Goal: Information Seeking & Learning: Learn about a topic

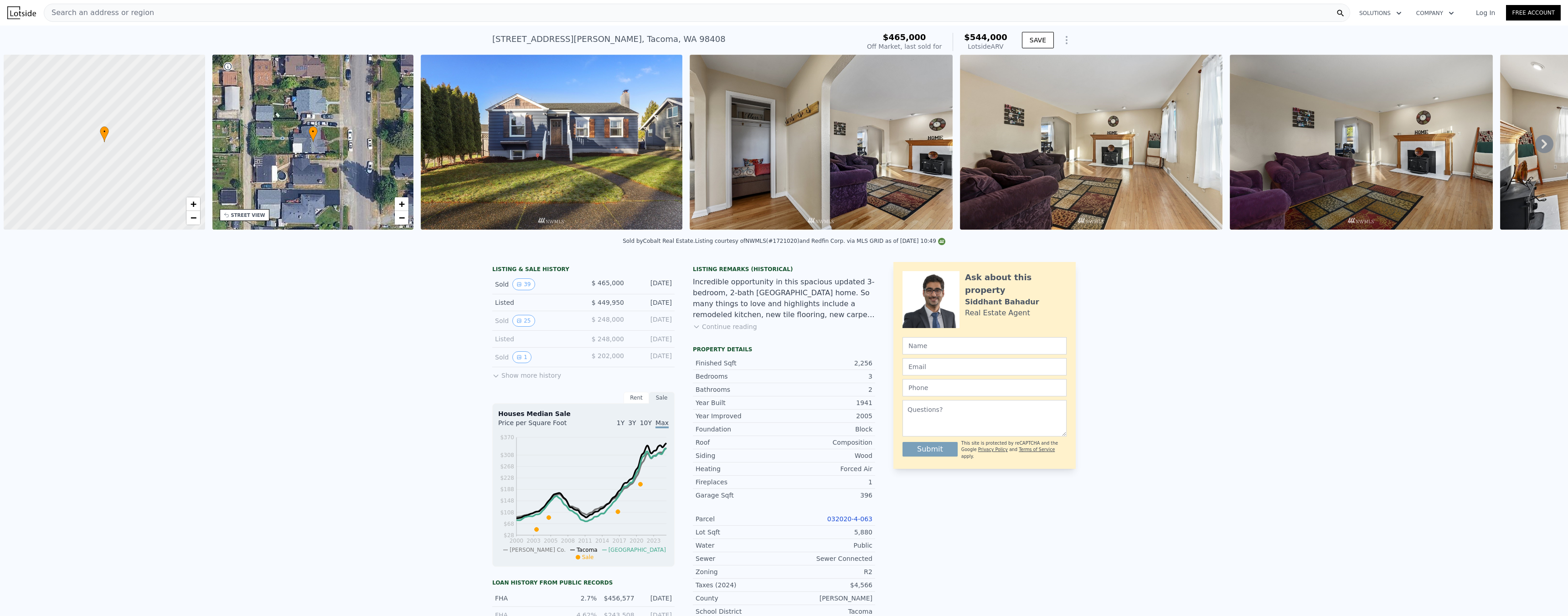
scroll to position [0, 4]
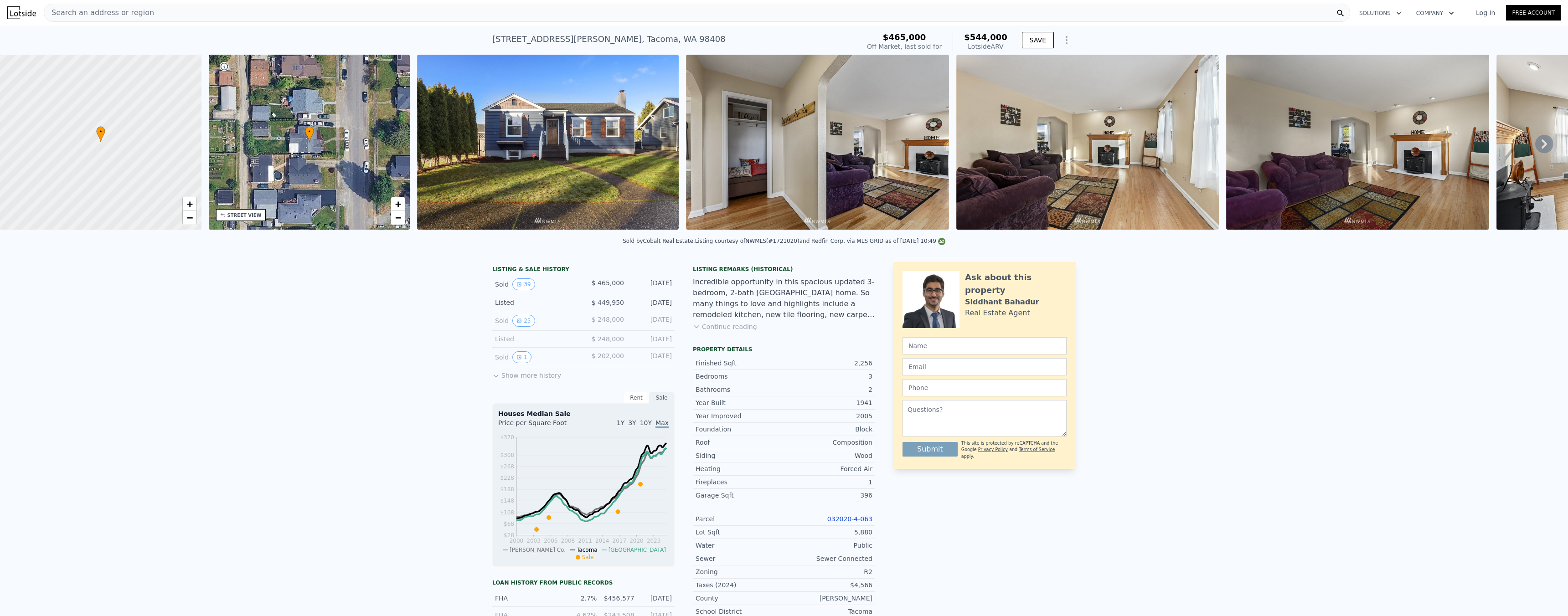
click at [363, 20] on div "Search an address or region" at bounding box center [697, 13] width 1306 height 18
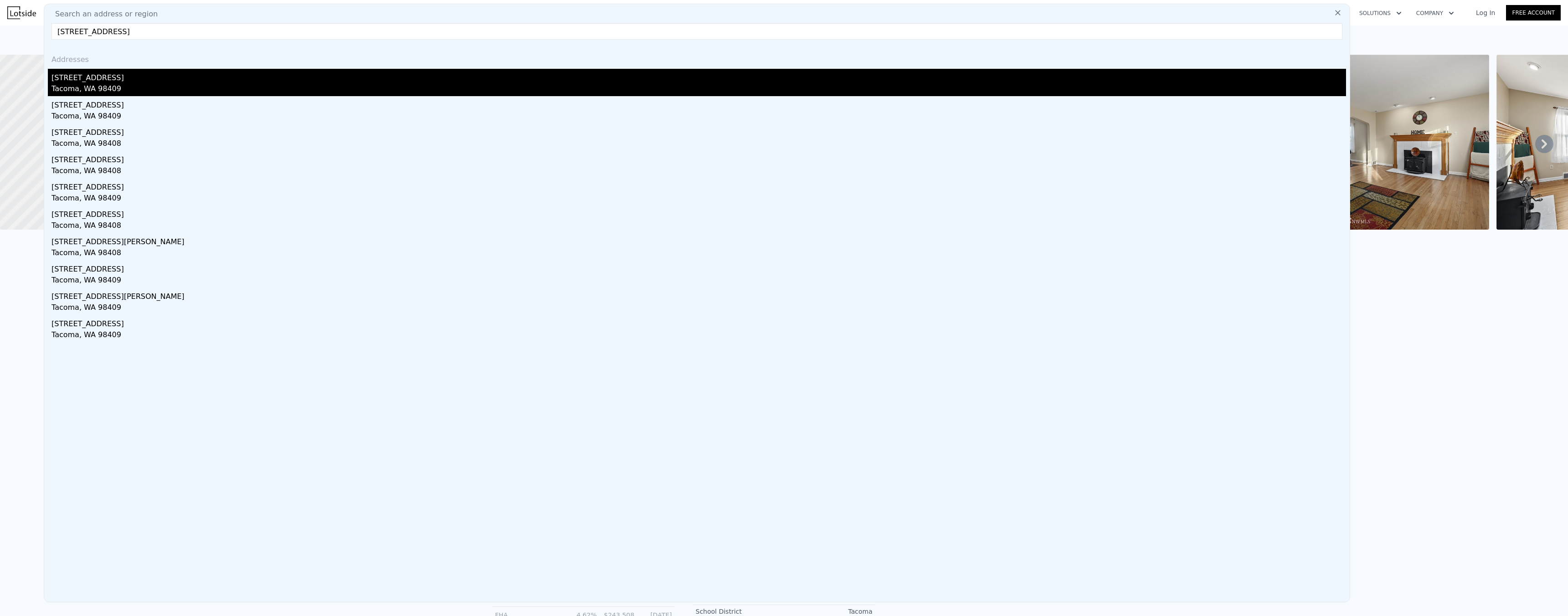
type input "[STREET_ADDRESS]"
click at [82, 79] on div "[STREET_ADDRESS]" at bounding box center [699, 76] width 1295 height 15
type input "4"
type input "1.75"
type input "976"
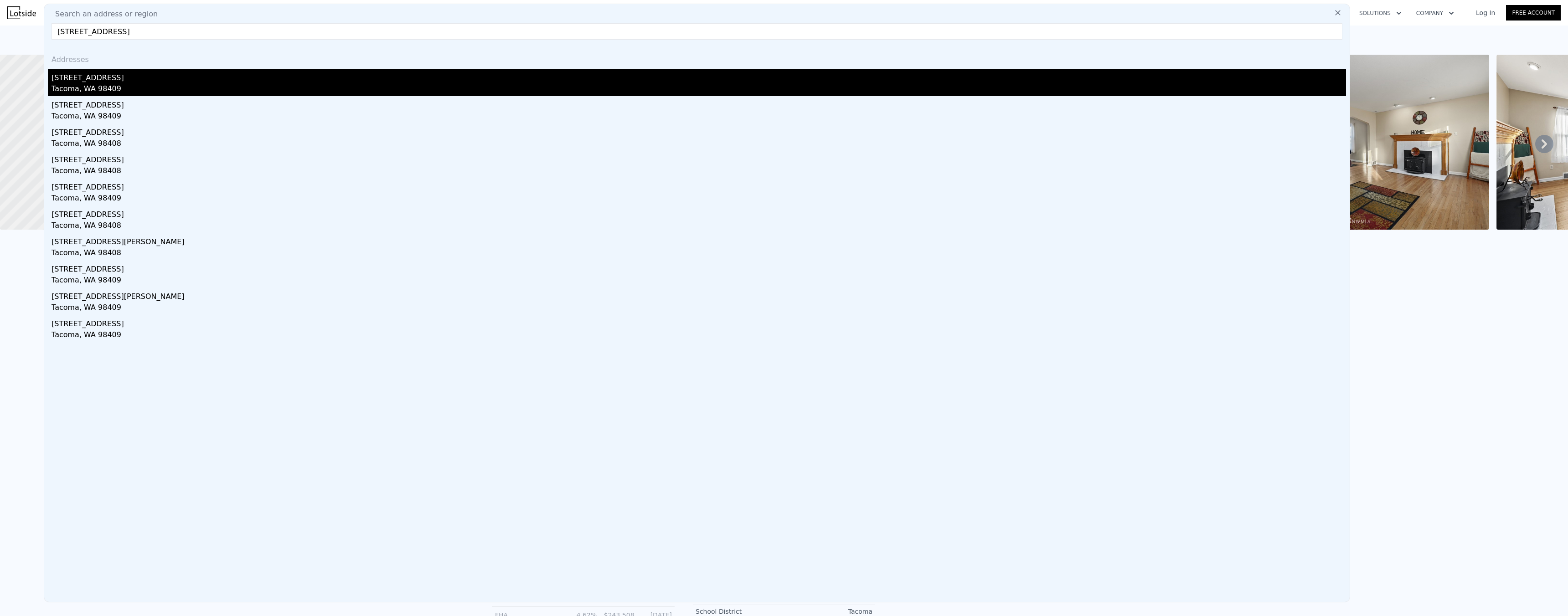
type input "1799"
type input "7320"
type input "16000"
type input "$ 468,000"
type input "$ 30,003"
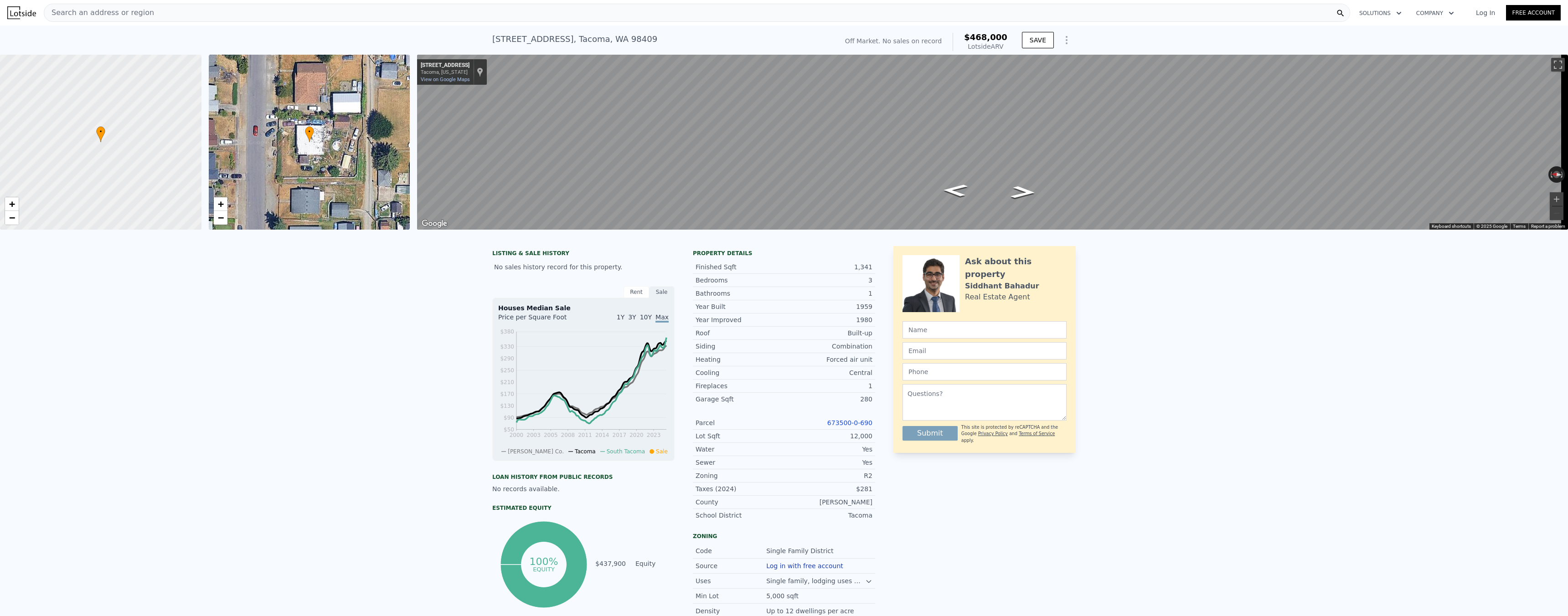
scroll to position [2, 0]
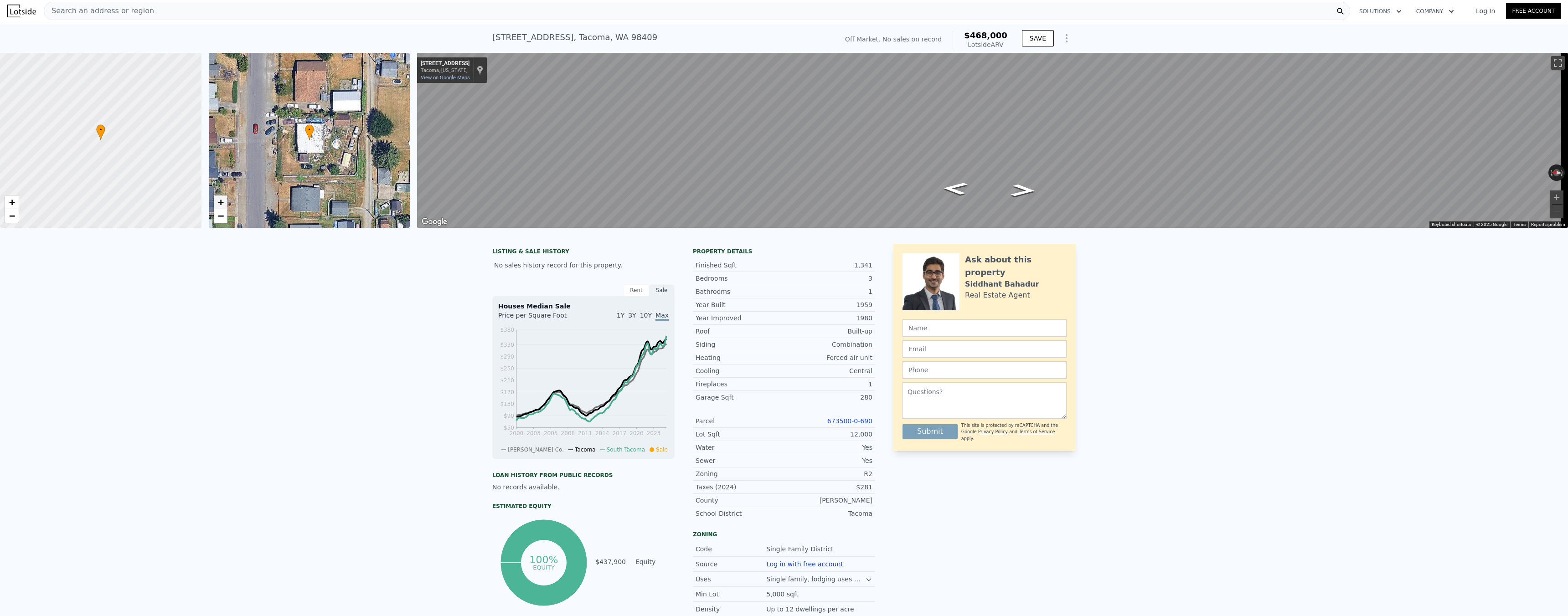
drag, startPoint x: 229, startPoint y: 203, endPoint x: 221, endPoint y: 205, distance: 8.2
click at [226, 203] on div "• + −" at bounding box center [309, 141] width 201 height 175
click at [220, 212] on span "−" at bounding box center [220, 215] width 6 height 12
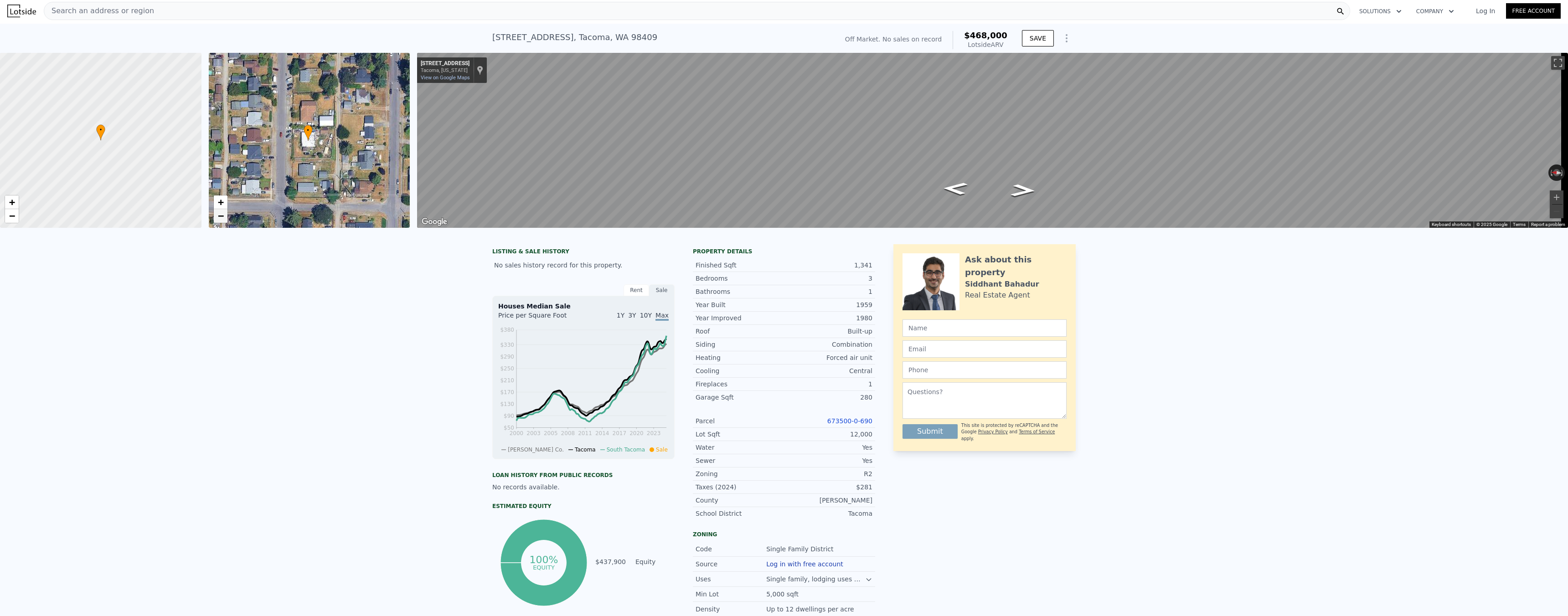
click at [220, 212] on span "−" at bounding box center [220, 215] width 6 height 12
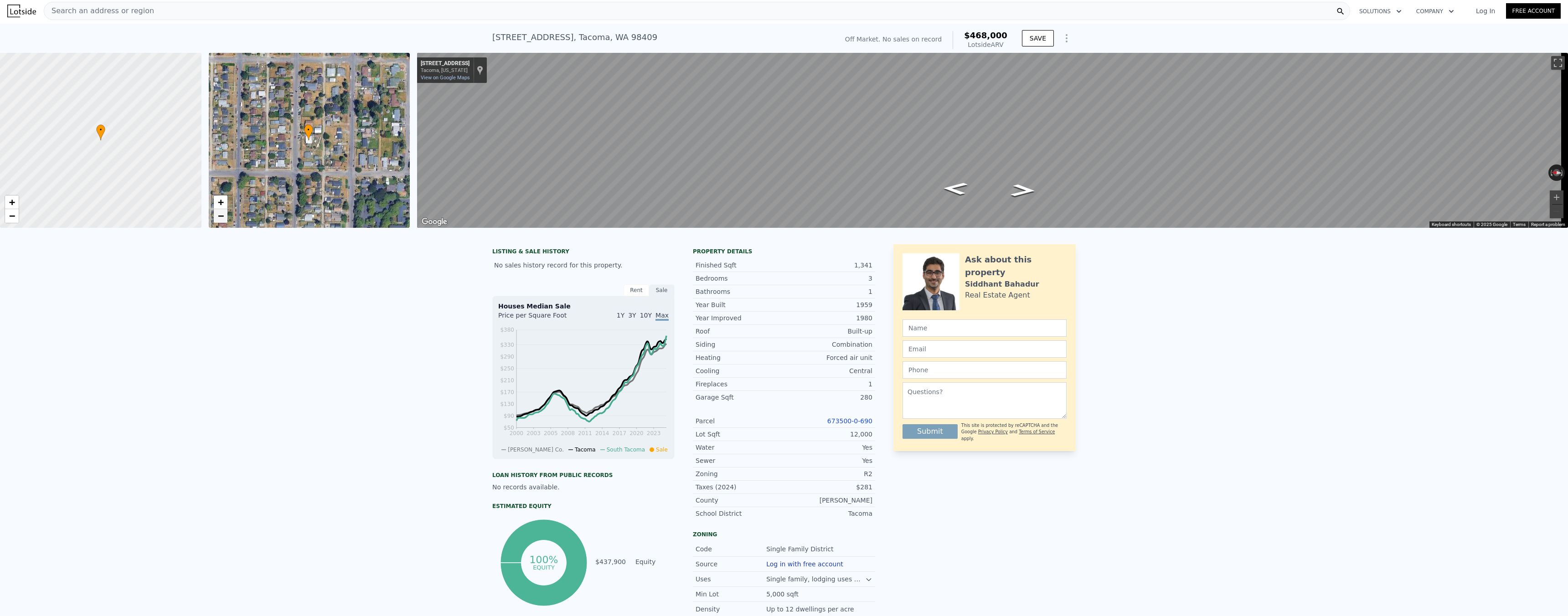
click at [220, 212] on span "−" at bounding box center [220, 215] width 6 height 12
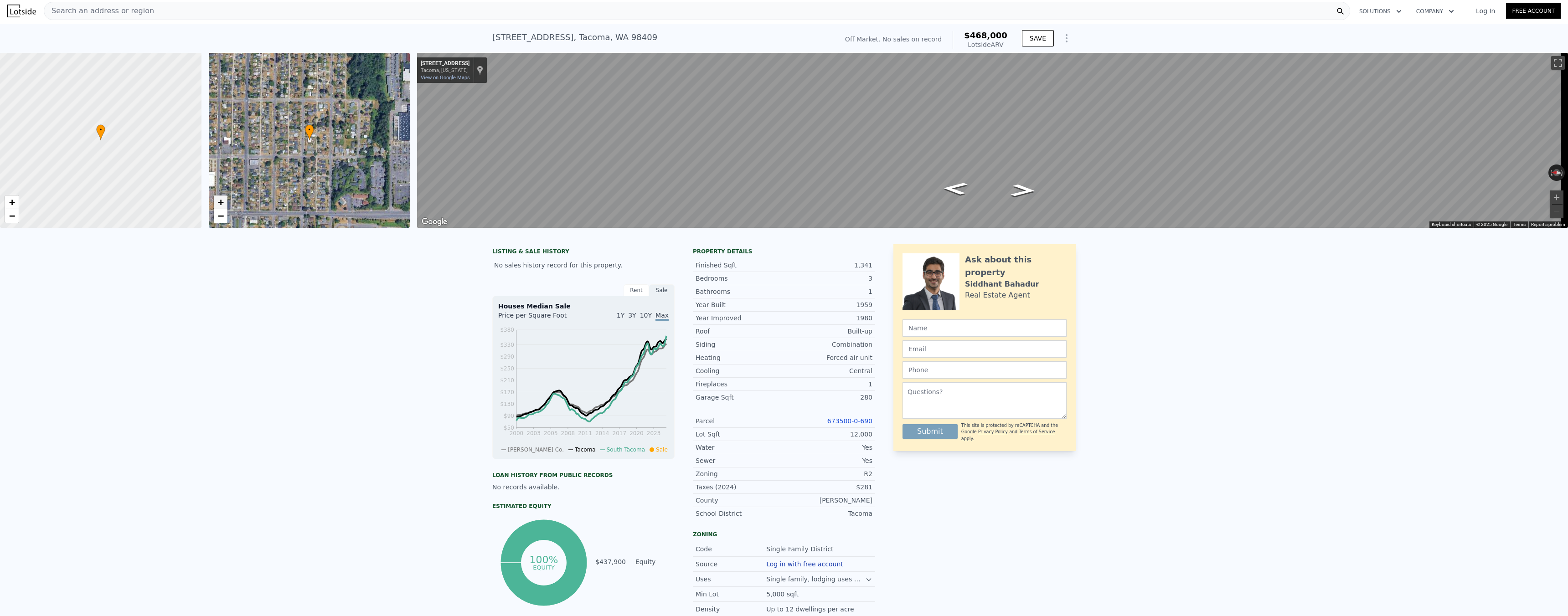
click at [223, 201] on span "+" at bounding box center [220, 202] width 6 height 12
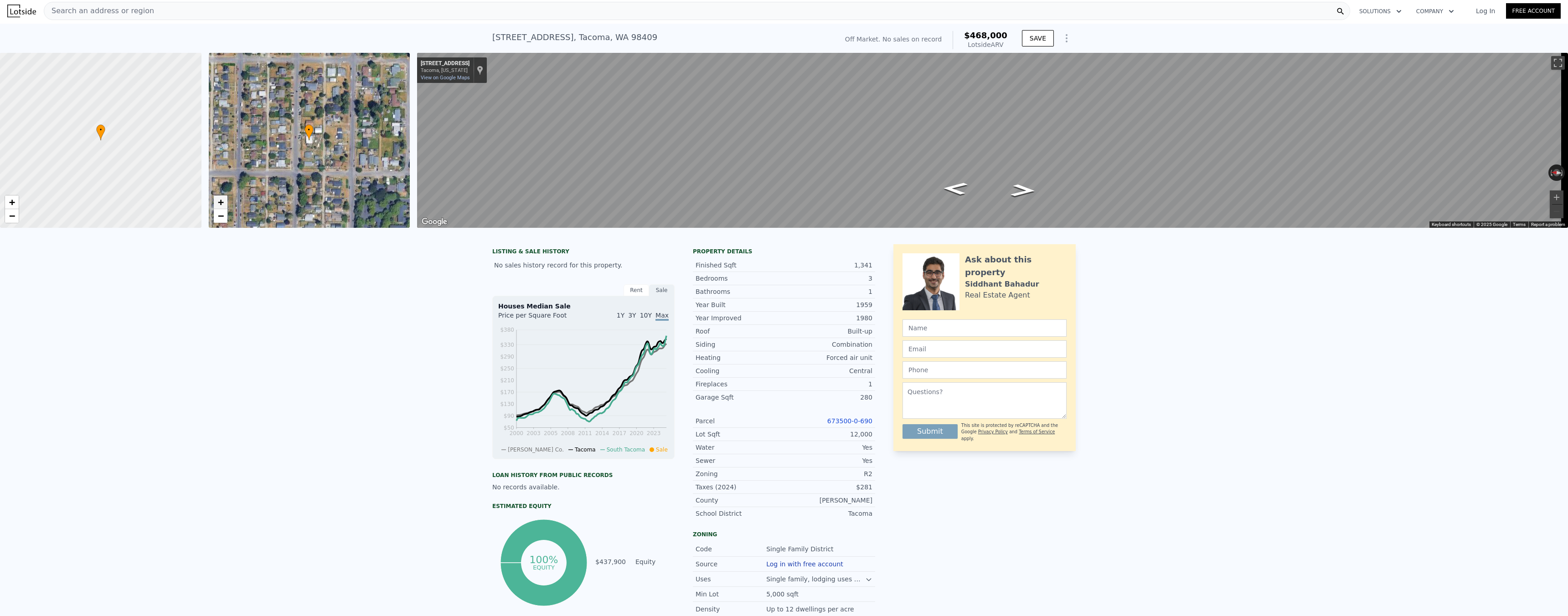
click at [223, 201] on span "+" at bounding box center [220, 202] width 6 height 12
click at [223, 201] on span "+" at bounding box center [220, 202] width 6 height 12
click at [223, 202] on span "+" at bounding box center [220, 202] width 6 height 12
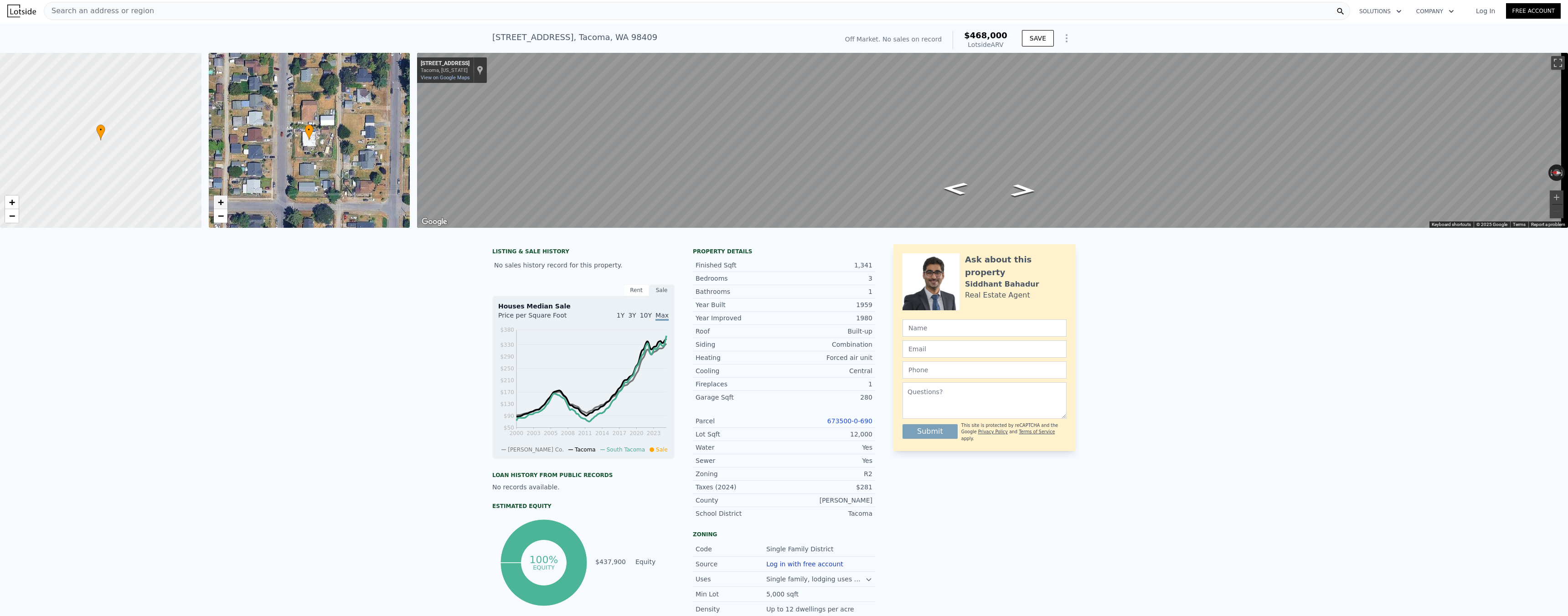
click at [223, 202] on span "+" at bounding box center [220, 202] width 6 height 12
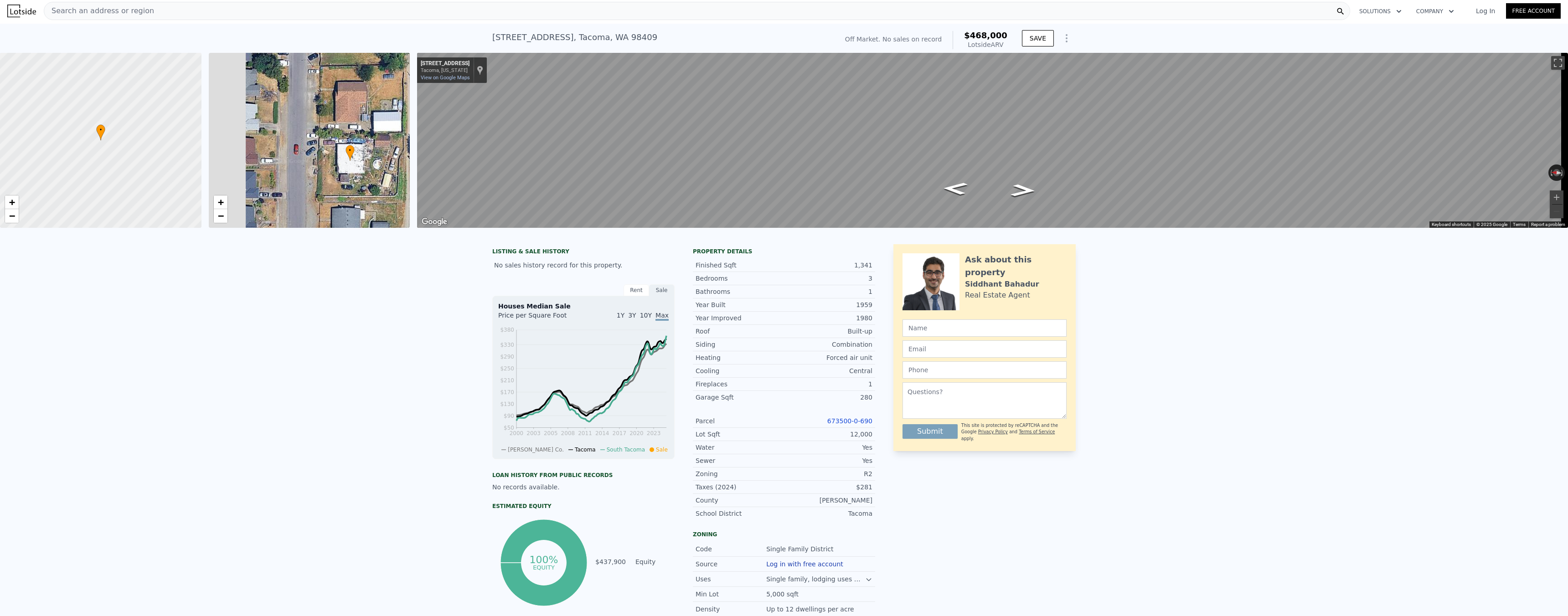
drag, startPoint x: 294, startPoint y: 164, endPoint x: 350, endPoint y: 195, distance: 64.0
click at [350, 195] on div "• + −" at bounding box center [309, 141] width 201 height 175
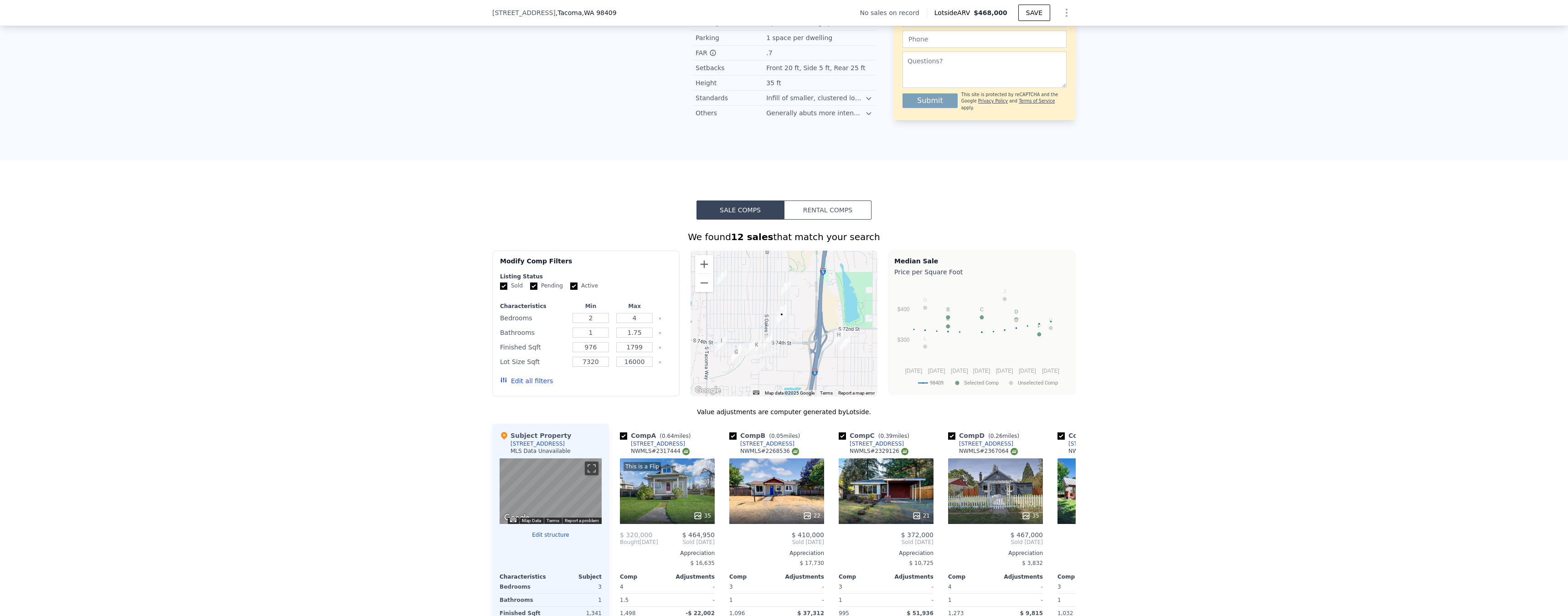
scroll to position [600, 0]
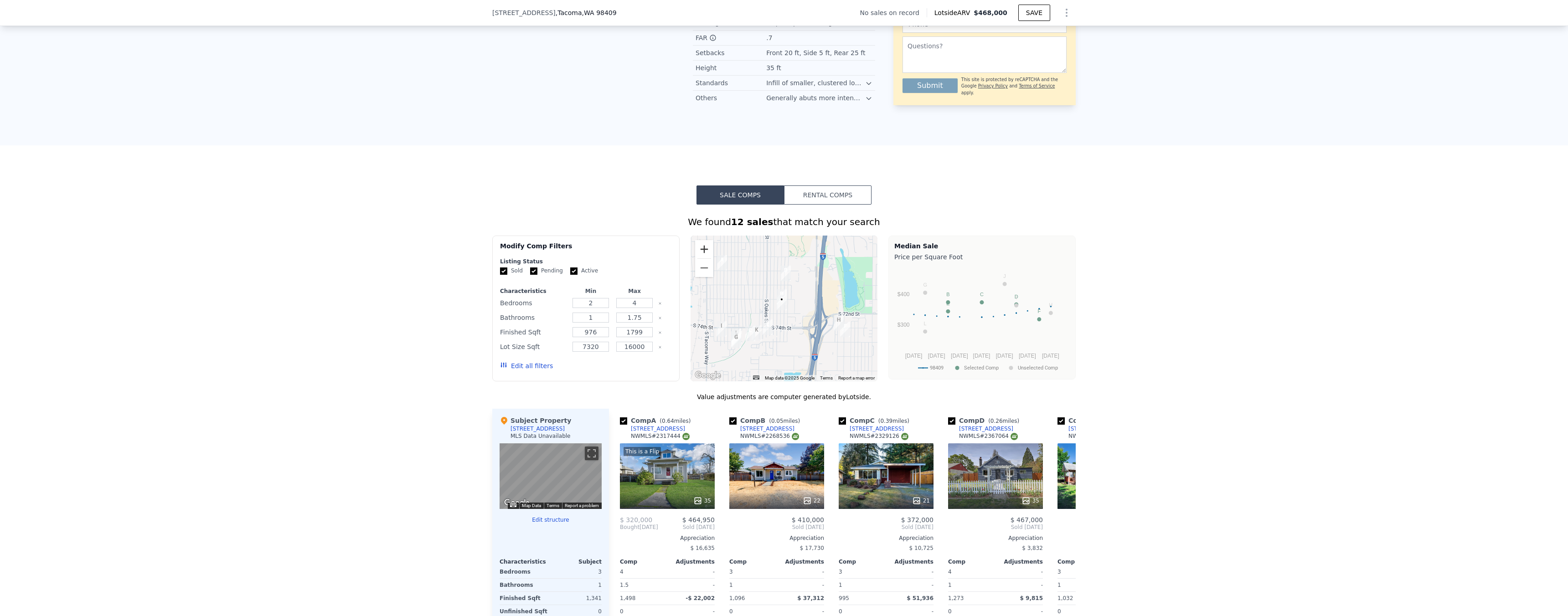
click at [705, 259] on button "Zoom in" at bounding box center [704, 250] width 18 height 18
click at [705, 259] on button "Zoom in" at bounding box center [704, 250] width 18 height 18
drag, startPoint x: 859, startPoint y: 317, endPoint x: 768, endPoint y: 315, distance: 91.0
click at [768, 315] on div at bounding box center [784, 309] width 187 height 146
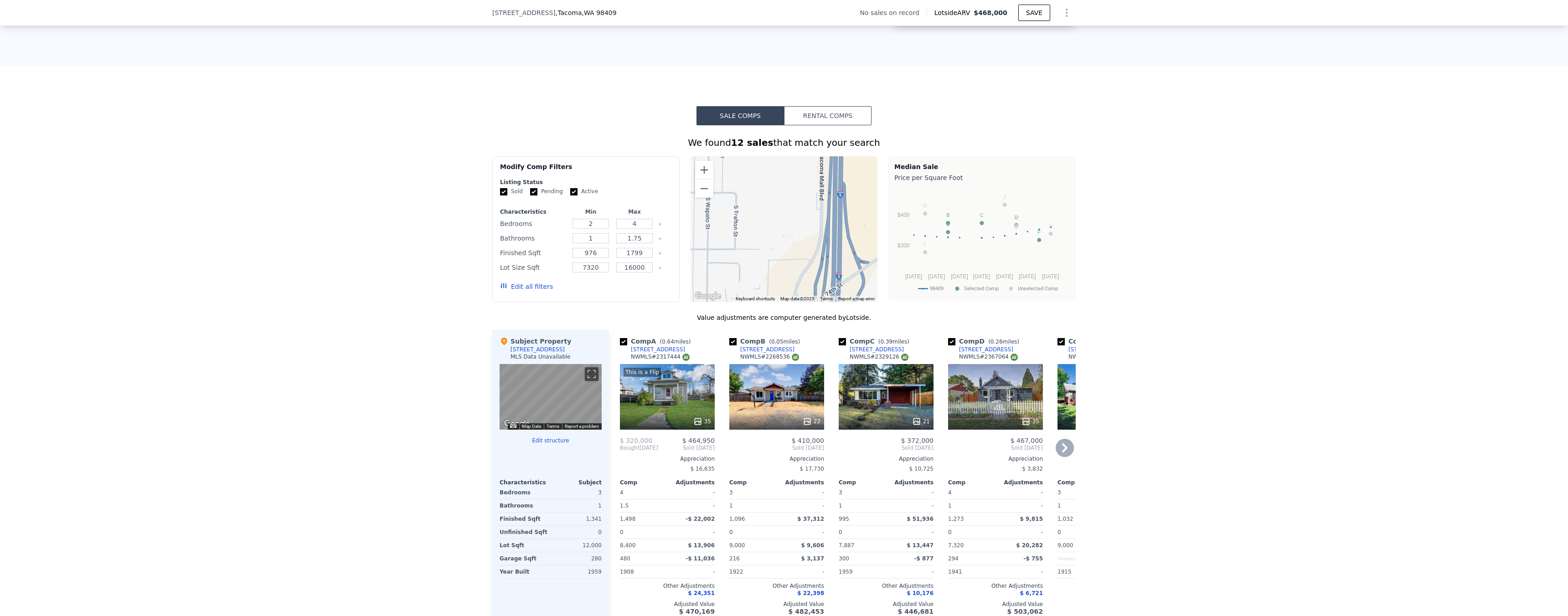
scroll to position [687, 0]
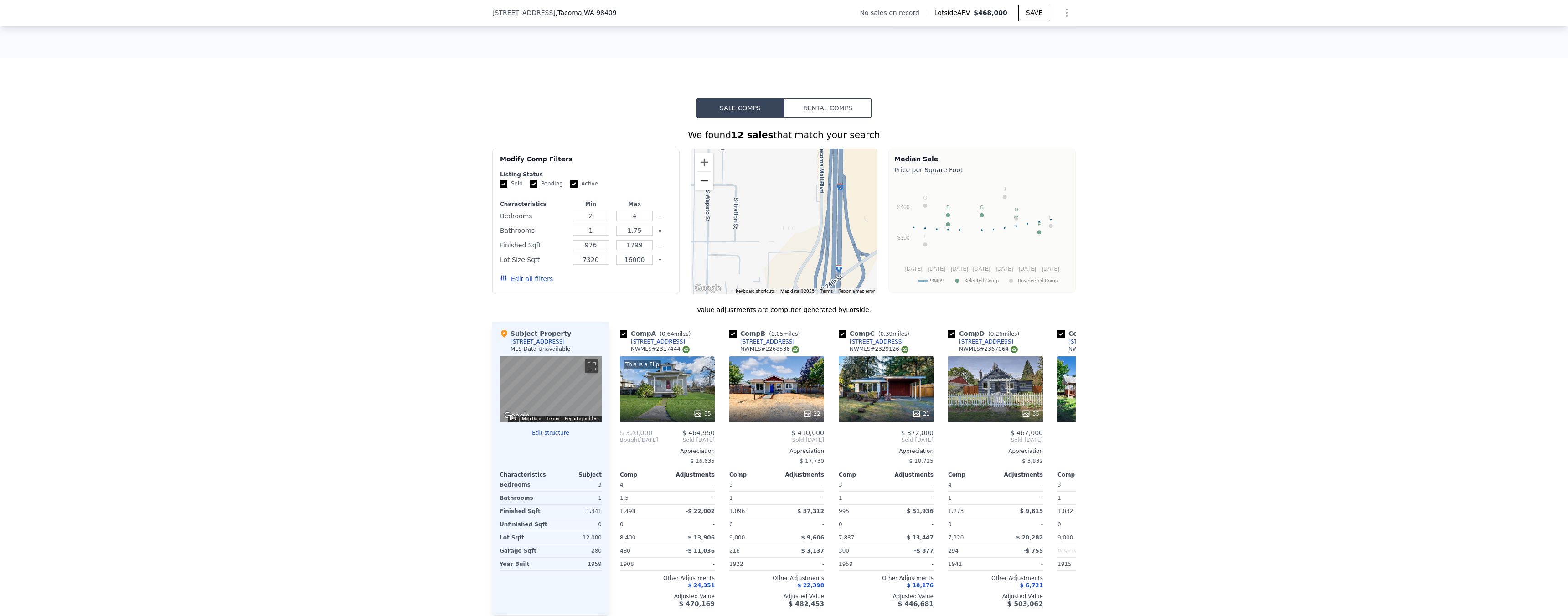
click at [703, 190] on button "Zoom out" at bounding box center [704, 181] width 18 height 18
drag, startPoint x: 749, startPoint y: 211, endPoint x: 758, endPoint y: 222, distance: 14.2
click at [758, 222] on div at bounding box center [784, 222] width 187 height 146
click at [704, 172] on button "Zoom in" at bounding box center [704, 163] width 18 height 18
click at [702, 172] on button "Zoom in" at bounding box center [704, 163] width 18 height 18
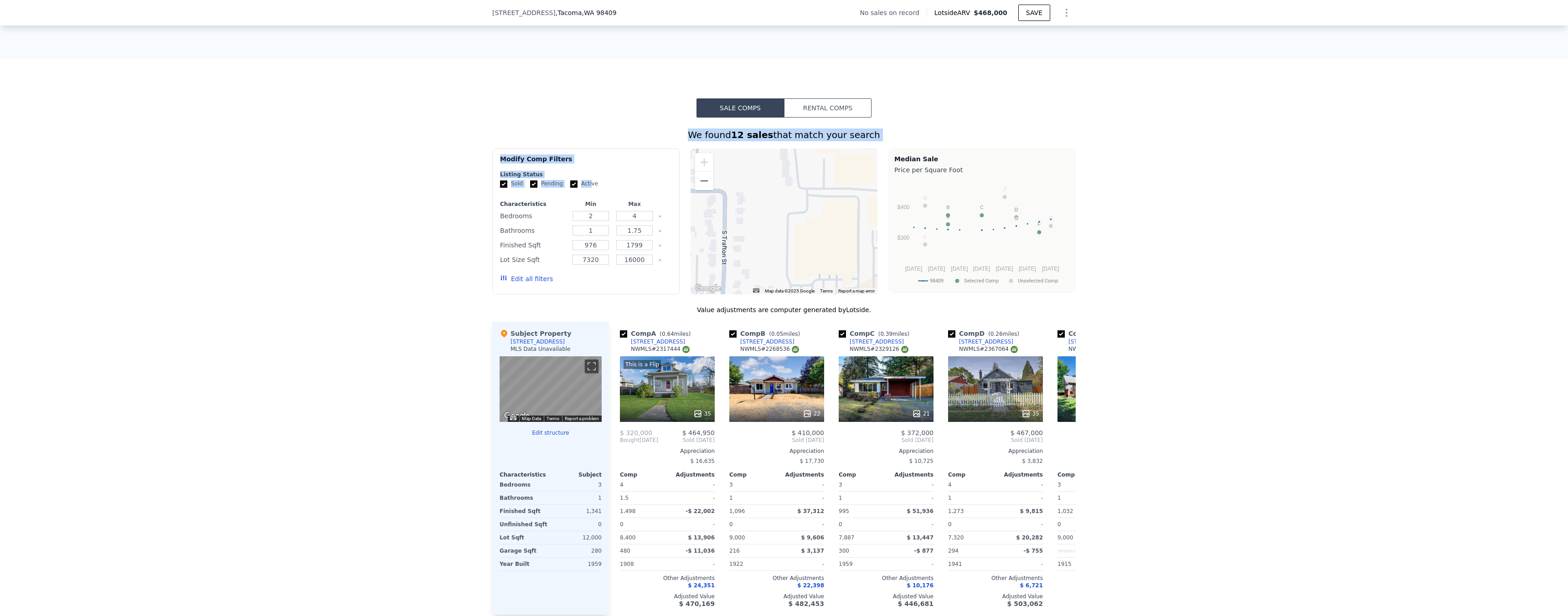
drag, startPoint x: 569, startPoint y: 130, endPoint x: 699, endPoint y: 213, distance: 154.2
click at [590, 191] on div "Sale Comps Rental Comps We found 12 sales that match your search Filters Map Pr…" at bounding box center [784, 365] width 1568 height 613
click at [611, 117] on div "Sale Comps Rental Comps We found 12 sales that match your search Filters Map Pr…" at bounding box center [784, 365] width 1568 height 613
click at [697, 190] on button "Zoom out" at bounding box center [704, 181] width 18 height 18
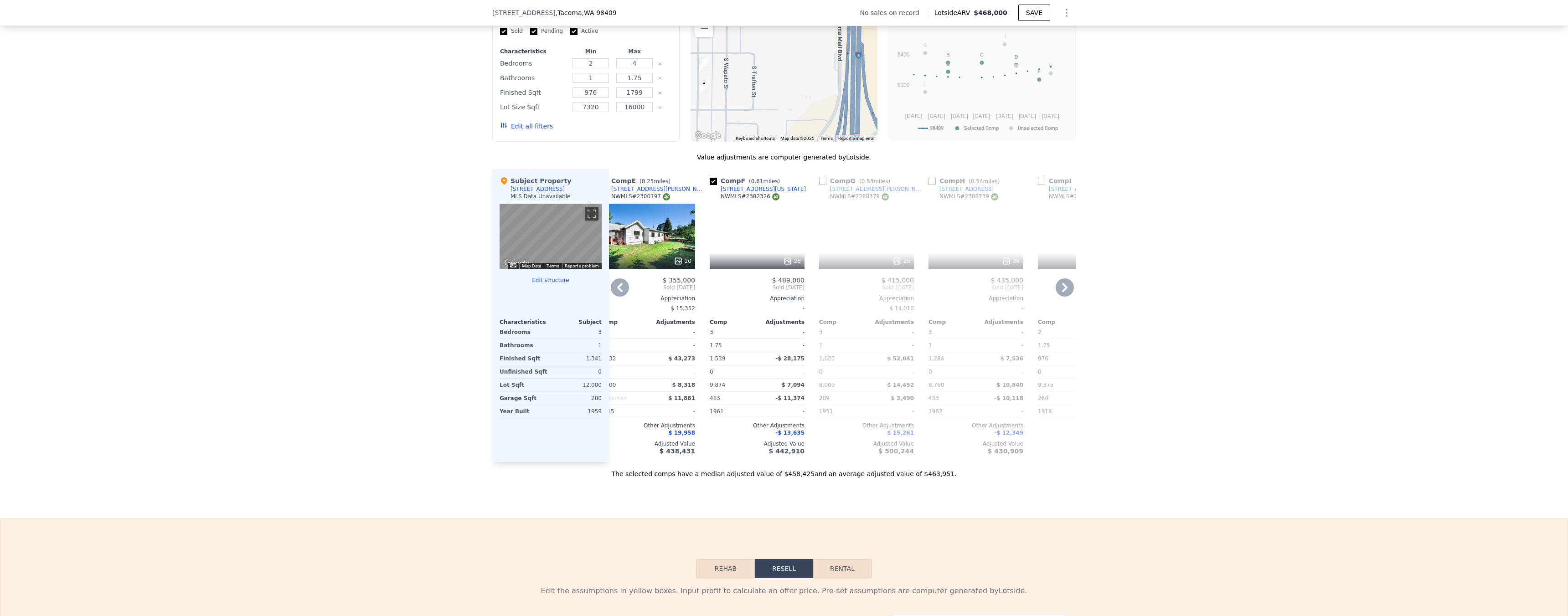
scroll to position [0, 456]
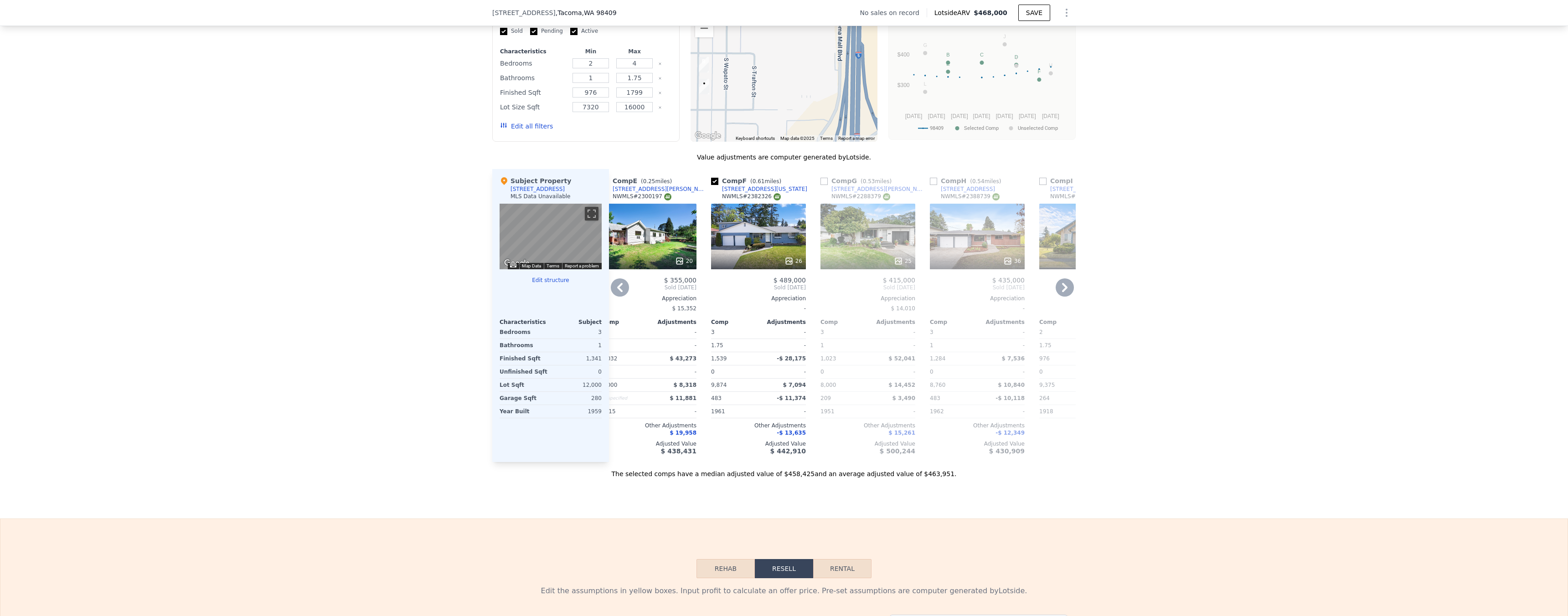
click at [787, 266] on icon at bounding box center [789, 261] width 9 height 9
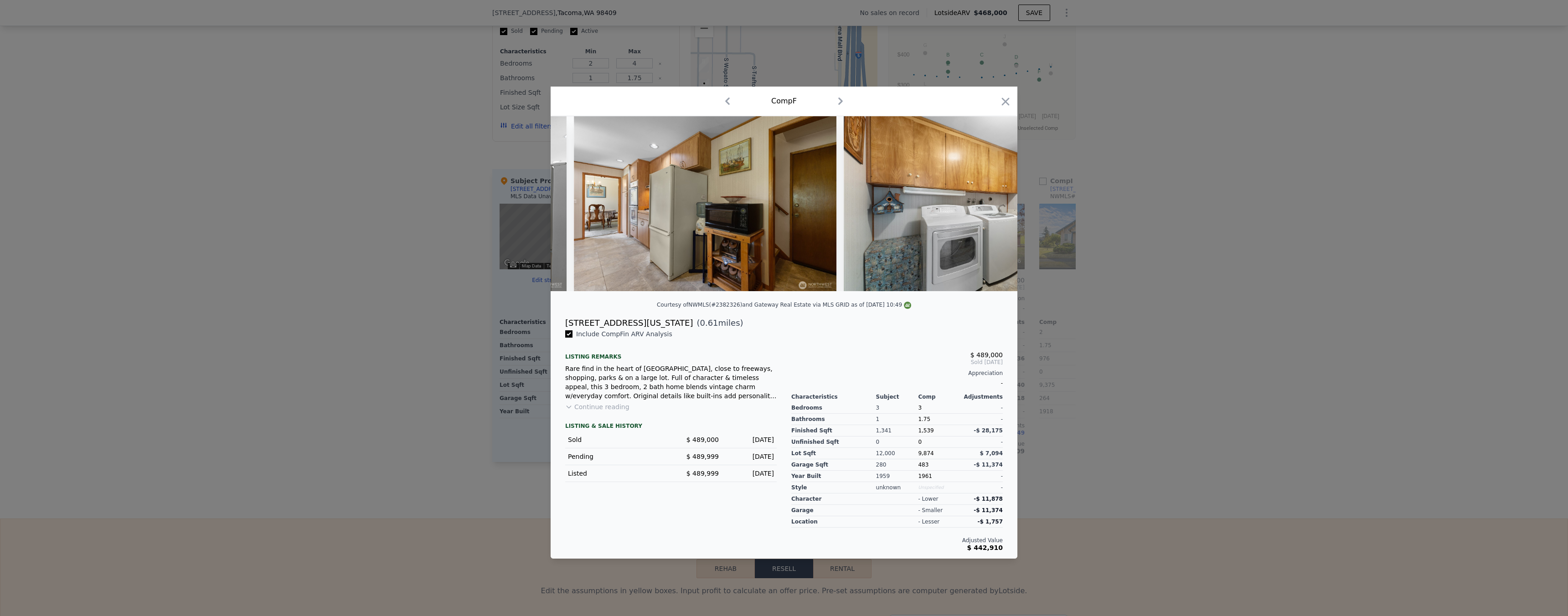
scroll to position [0, 3171]
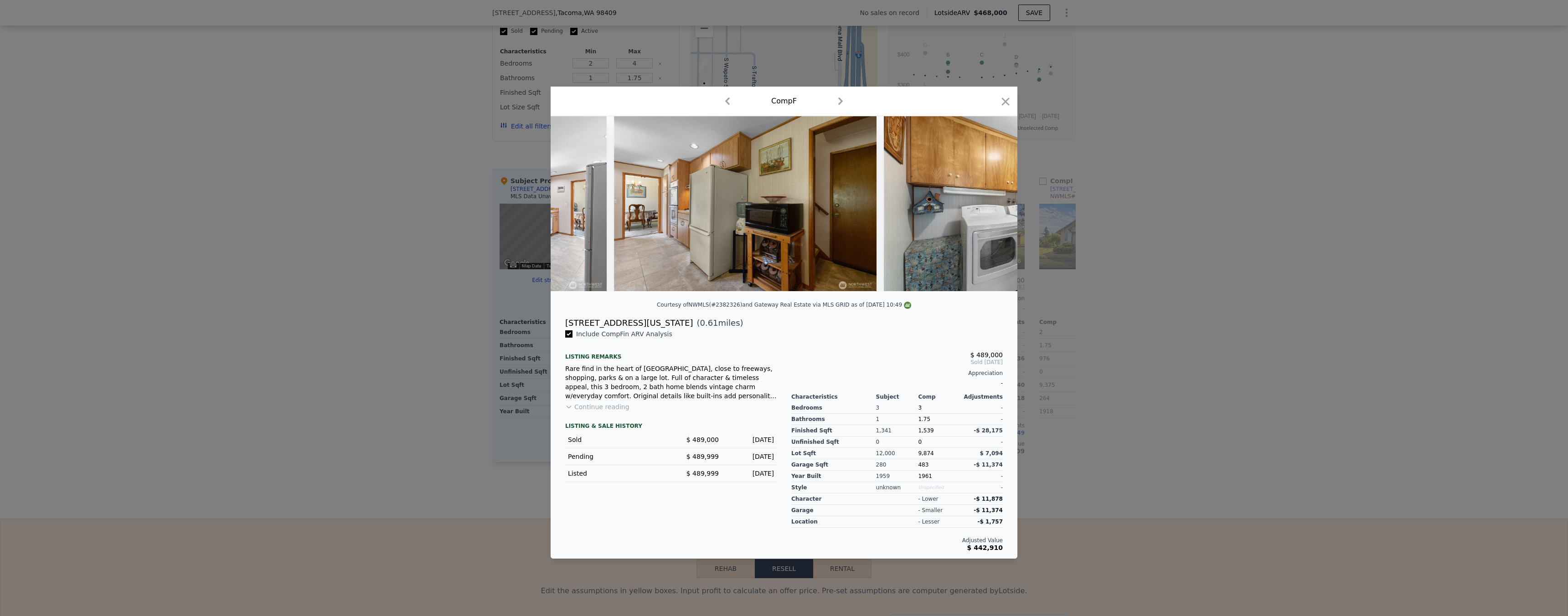
drag, startPoint x: 1175, startPoint y: 289, endPoint x: 1172, endPoint y: 279, distance: 10.4
click at [1175, 289] on div at bounding box center [784, 308] width 1568 height 616
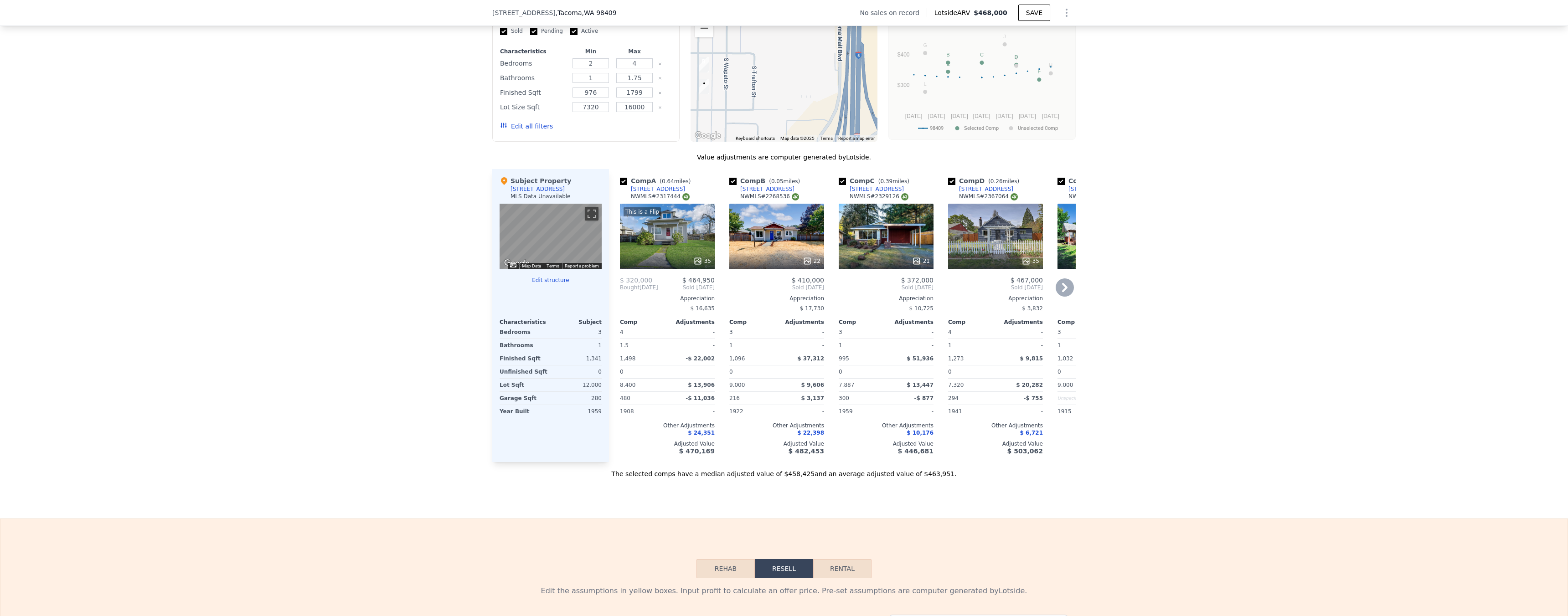
click at [811, 266] on div "22" at bounding box center [811, 261] width 18 height 9
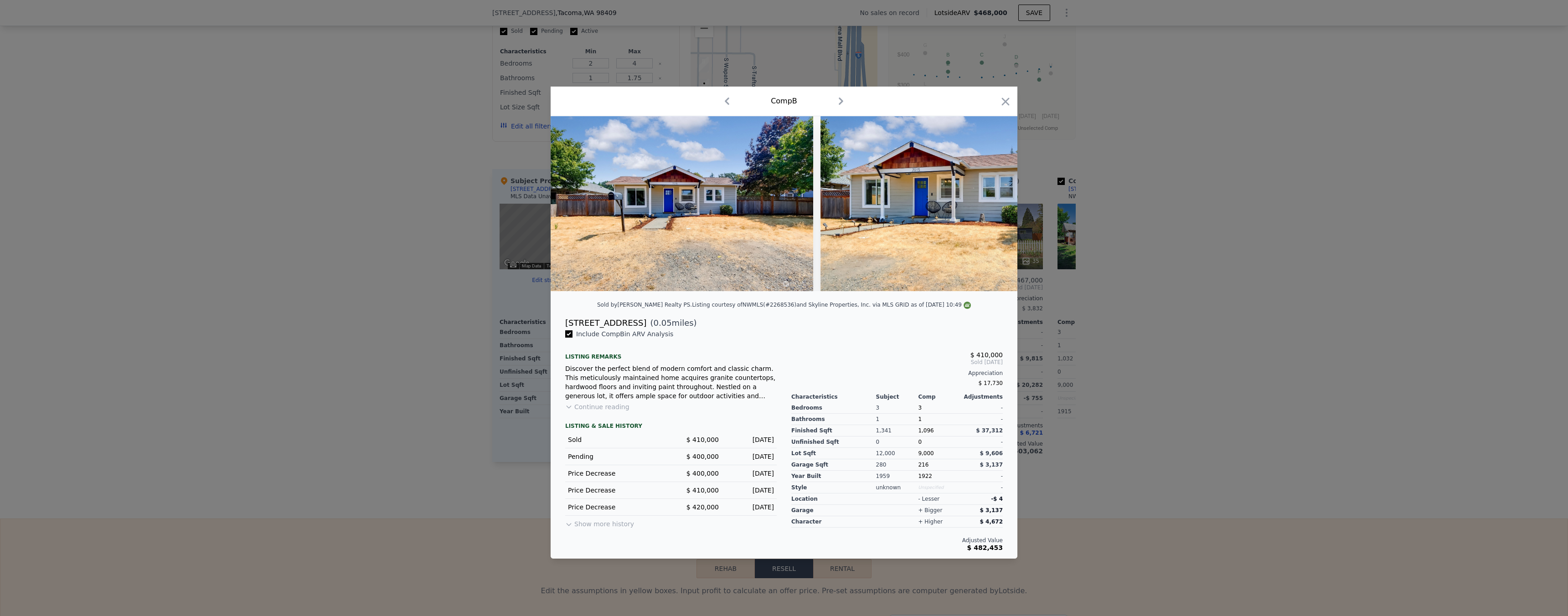
click at [1094, 328] on div at bounding box center [784, 308] width 1568 height 616
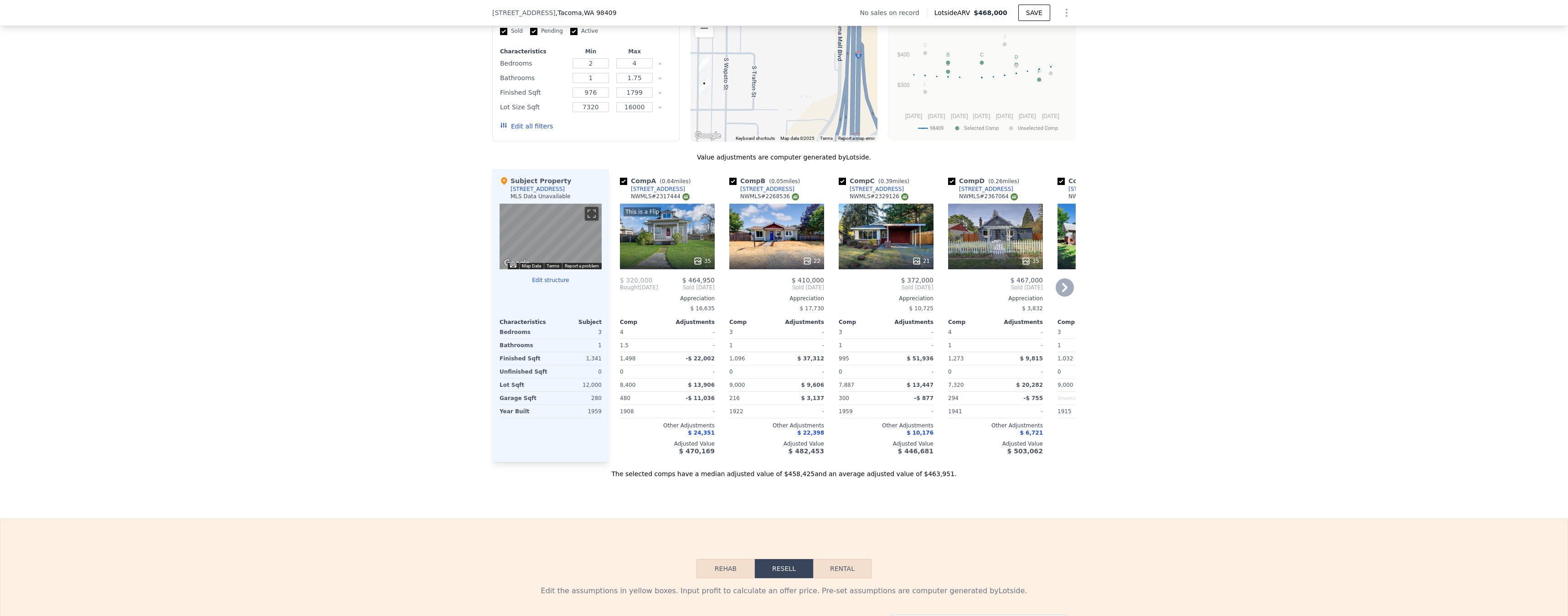
click at [695, 264] on icon at bounding box center [698, 261] width 6 height 6
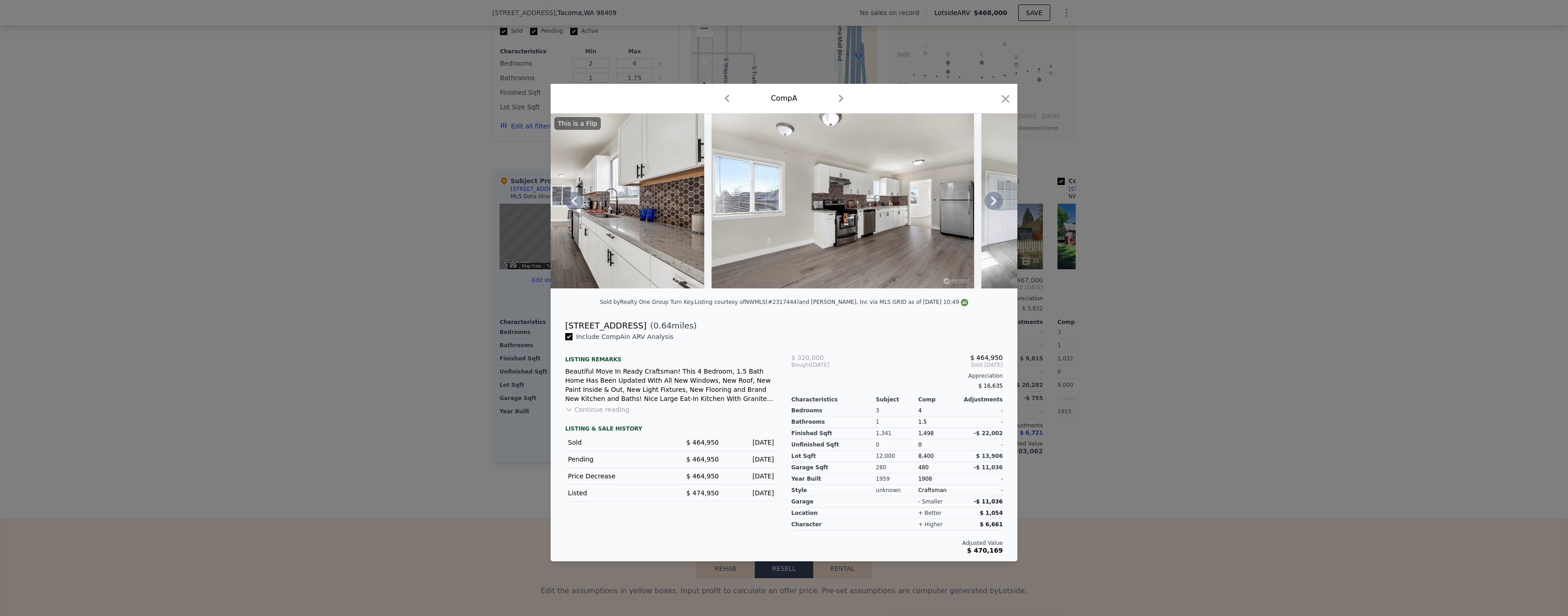
scroll to position [0, 2238]
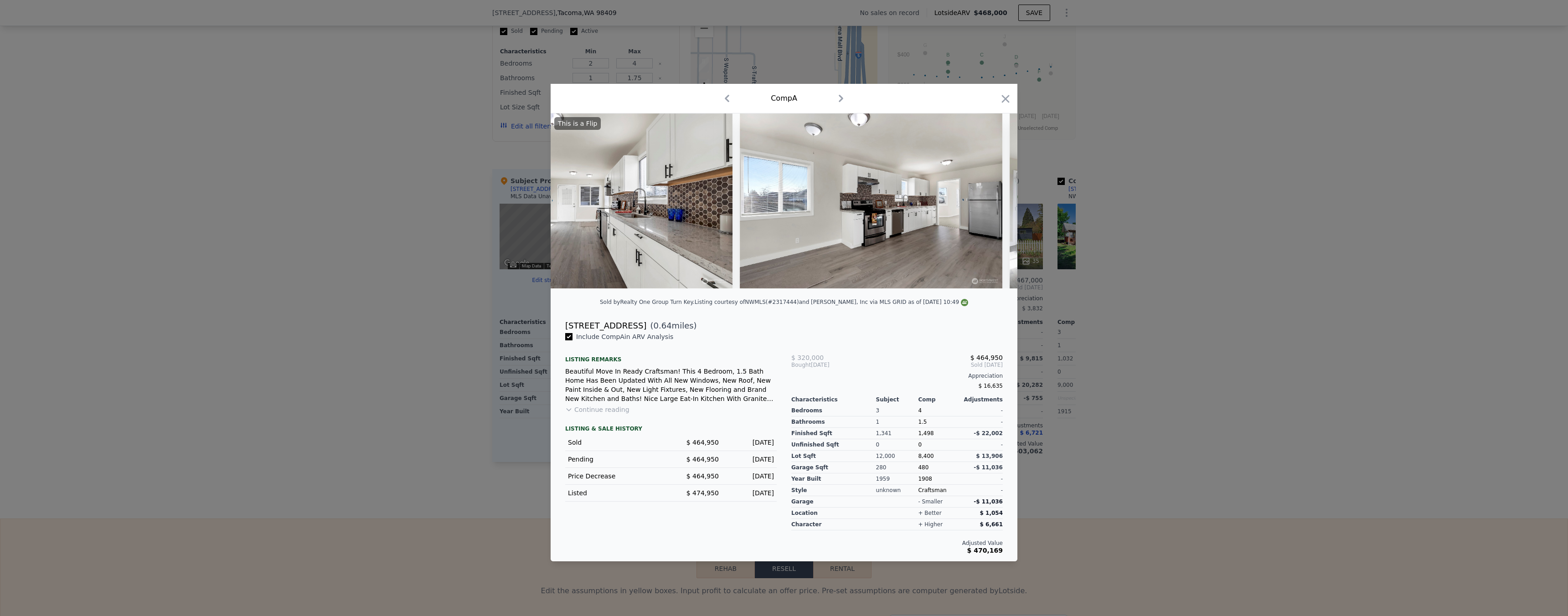
click at [1185, 266] on div at bounding box center [784, 308] width 1568 height 616
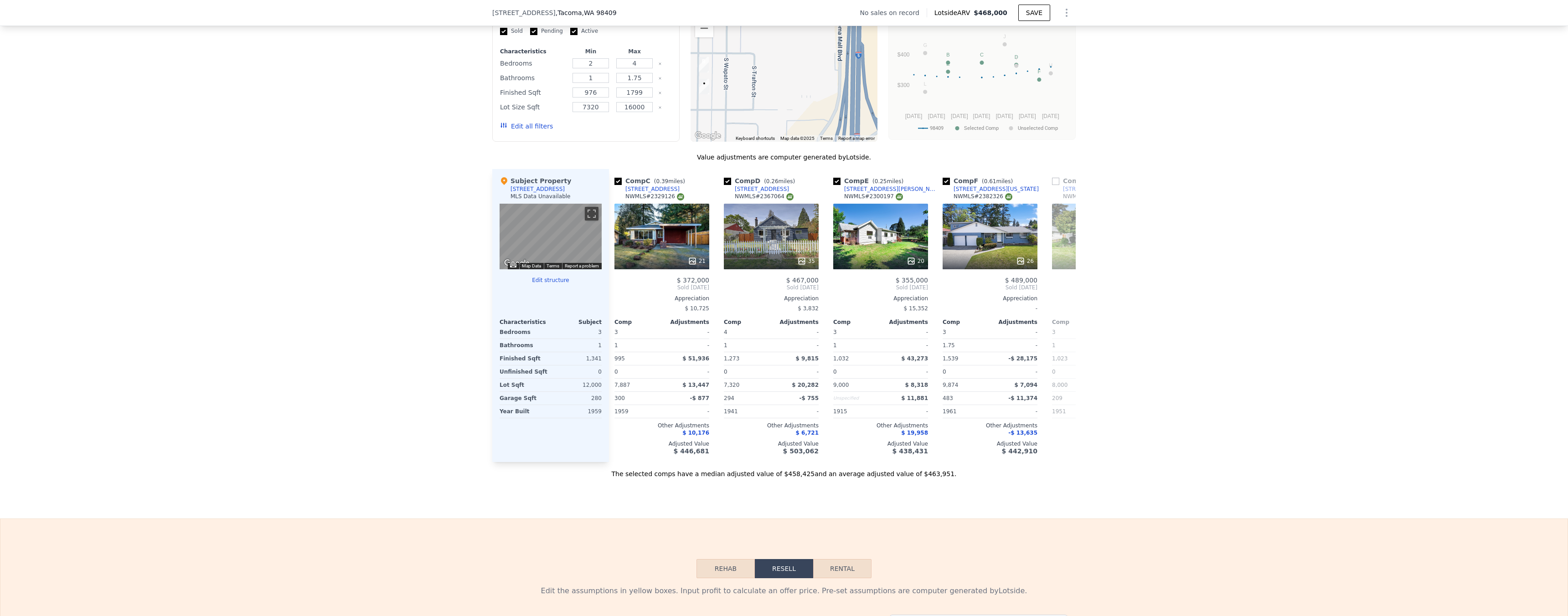
scroll to position [0, 262]
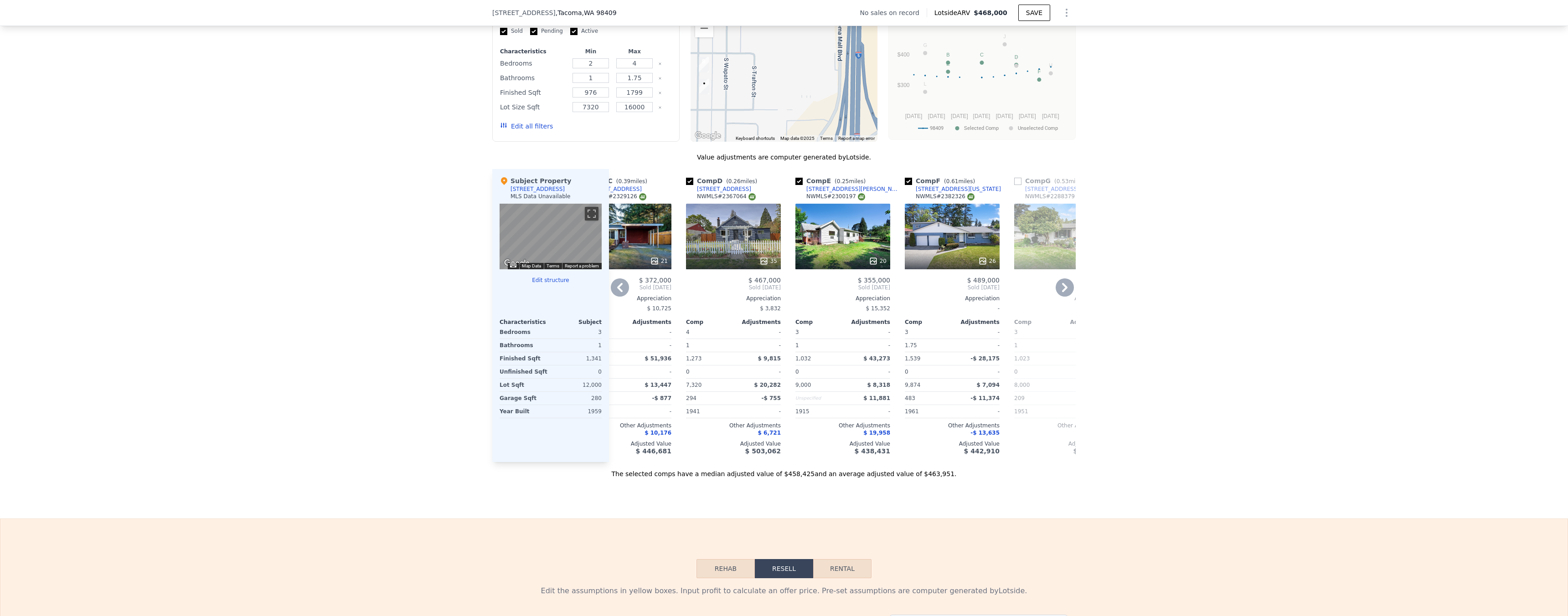
click at [755, 262] on div at bounding box center [733, 261] width 95 height 16
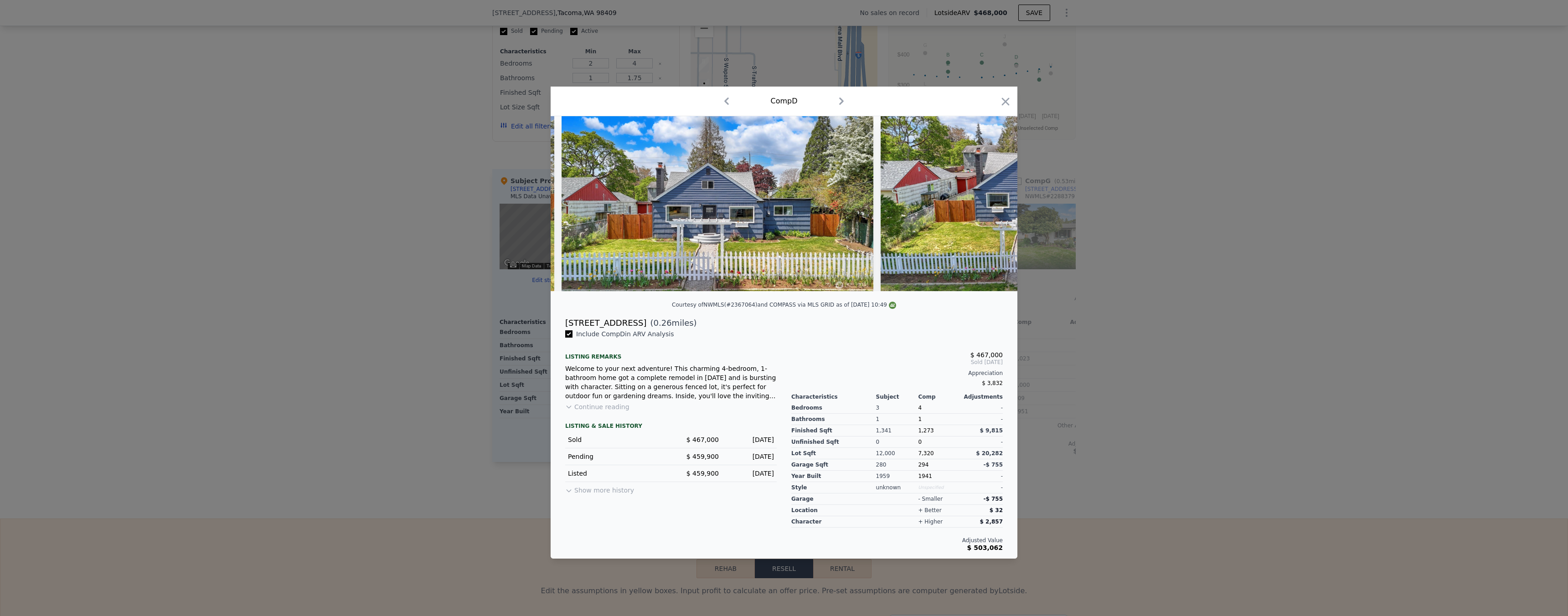
scroll to position [0, 9251]
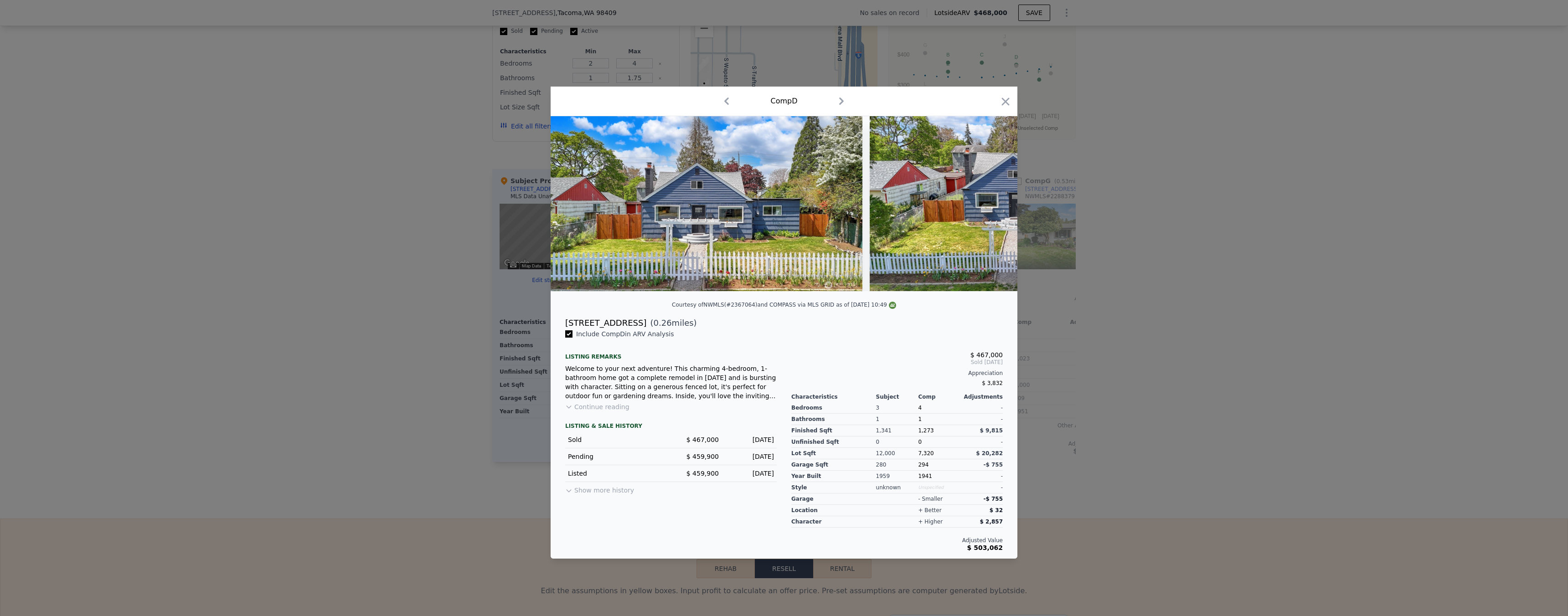
click at [1184, 287] on div at bounding box center [784, 308] width 1568 height 616
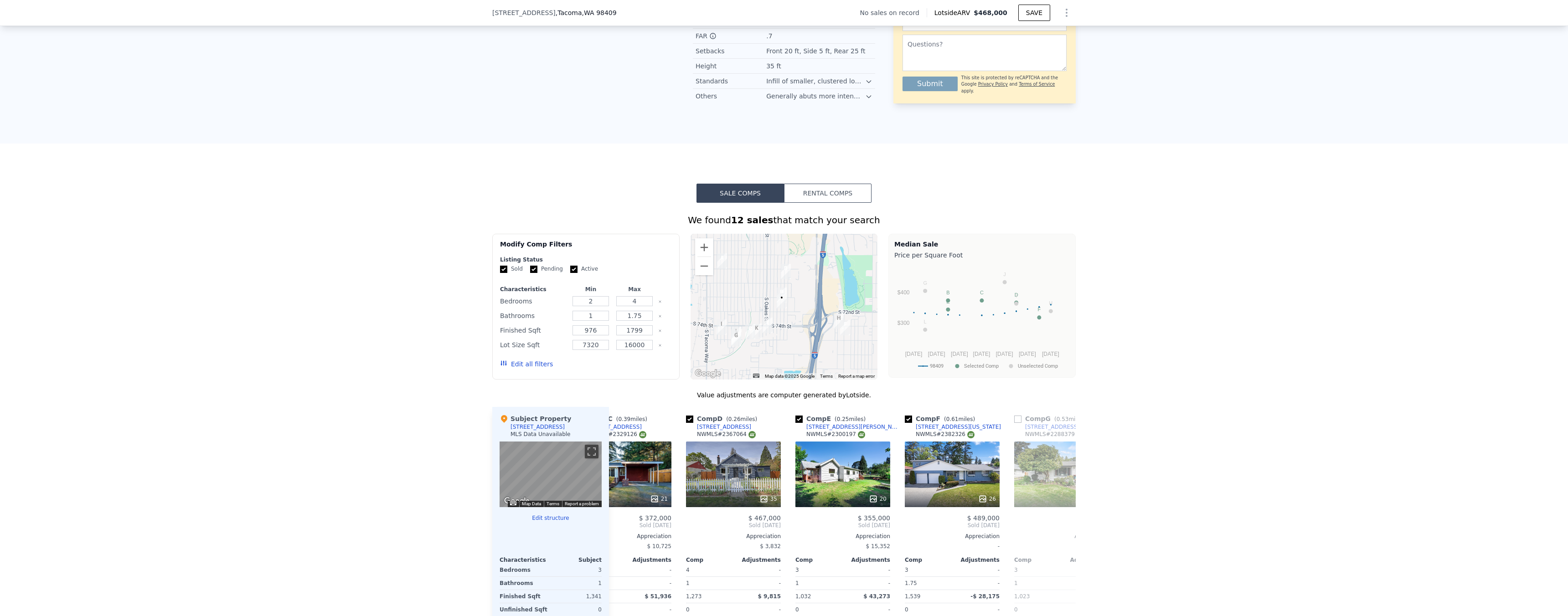
scroll to position [601, 0]
